Goal: Task Accomplishment & Management: Use online tool/utility

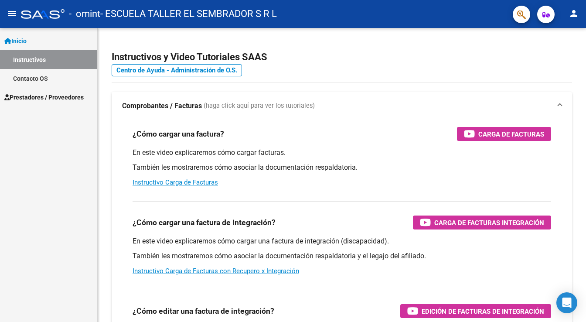
click at [44, 99] on span "Prestadores / Proveedores" at bounding box center [43, 97] width 79 height 10
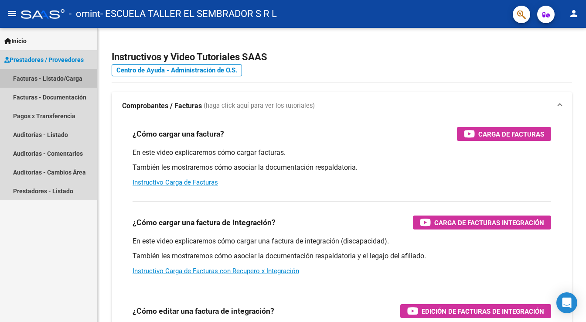
click at [53, 80] on link "Facturas - Listado/Carga" at bounding box center [48, 78] width 97 height 19
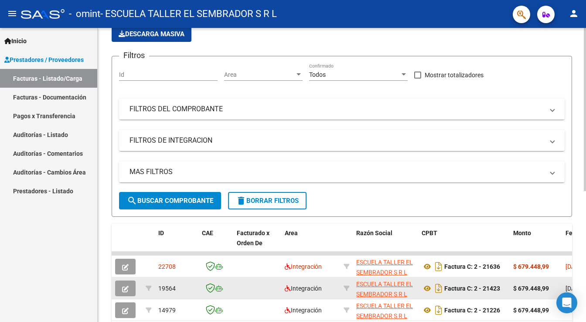
scroll to position [139, 0]
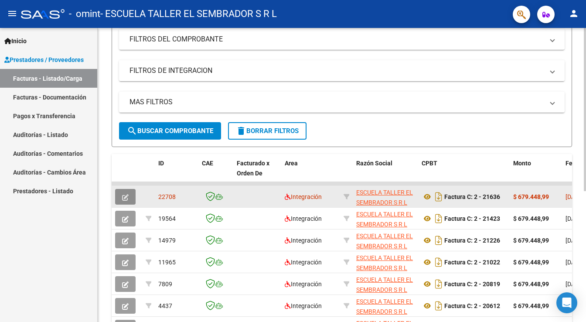
click at [124, 195] on icon "button" at bounding box center [125, 197] width 7 height 7
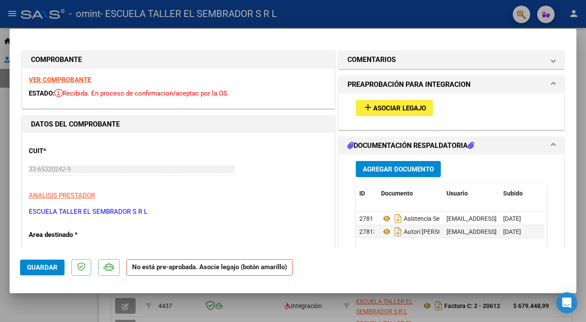
click at [365, 106] on mat-icon "add" at bounding box center [368, 107] width 10 height 10
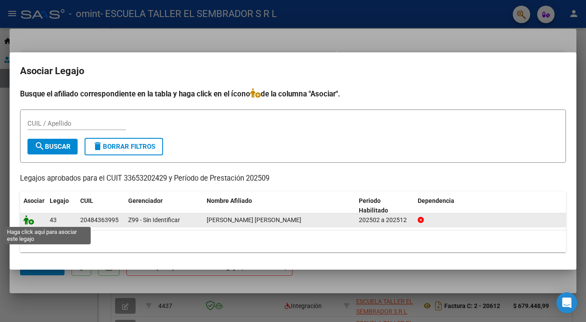
click at [30, 221] on icon at bounding box center [29, 220] width 10 height 10
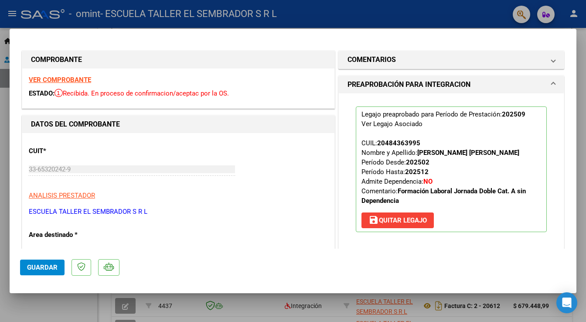
scroll to position [35, 0]
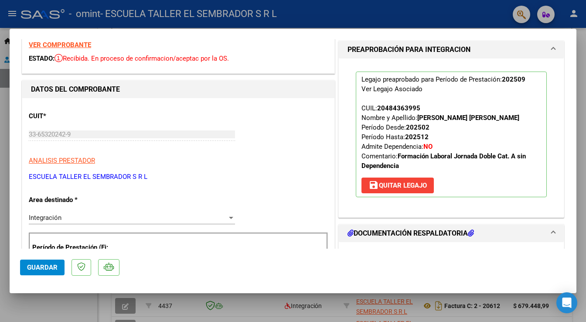
click at [46, 265] on span "Guardar" at bounding box center [42, 267] width 31 height 8
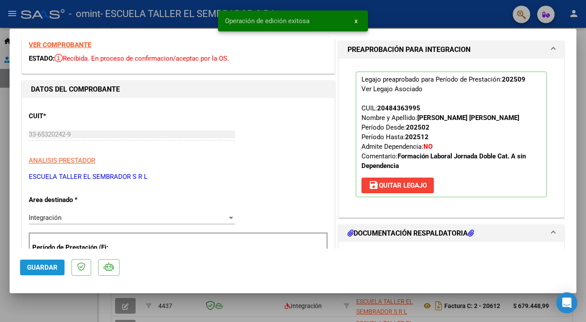
click at [42, 269] on span "Guardar" at bounding box center [42, 267] width 31 height 8
click at [302, 302] on div at bounding box center [293, 161] width 586 height 322
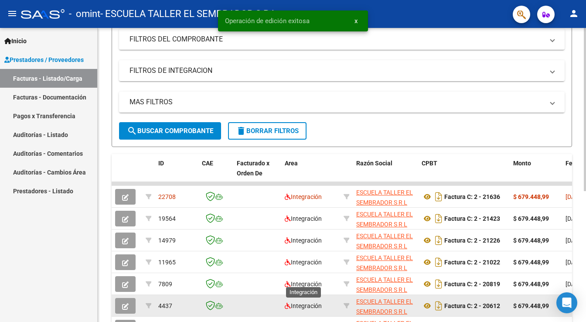
scroll to position [139, 0]
